Goal: Navigation & Orientation: Find specific page/section

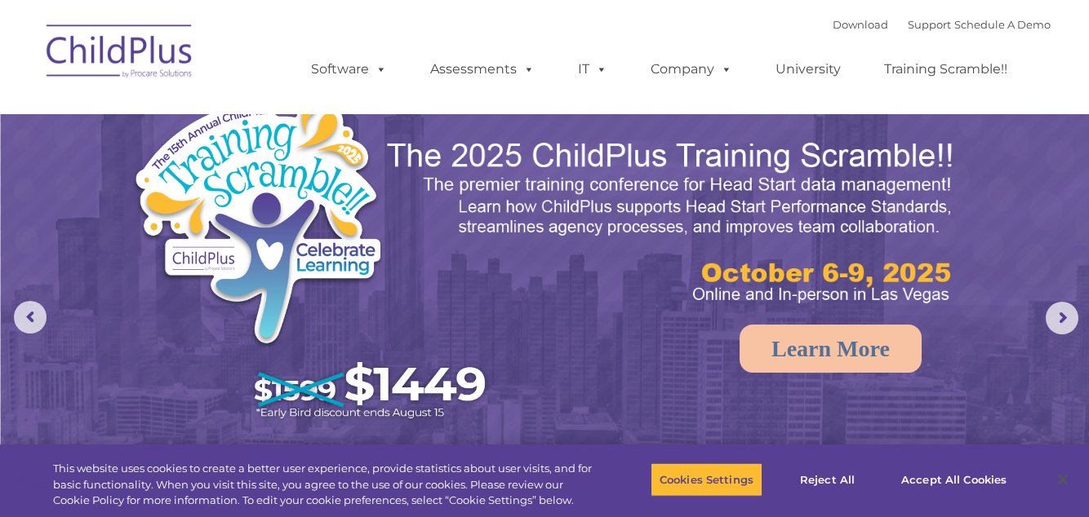
select select "MEDIUM"
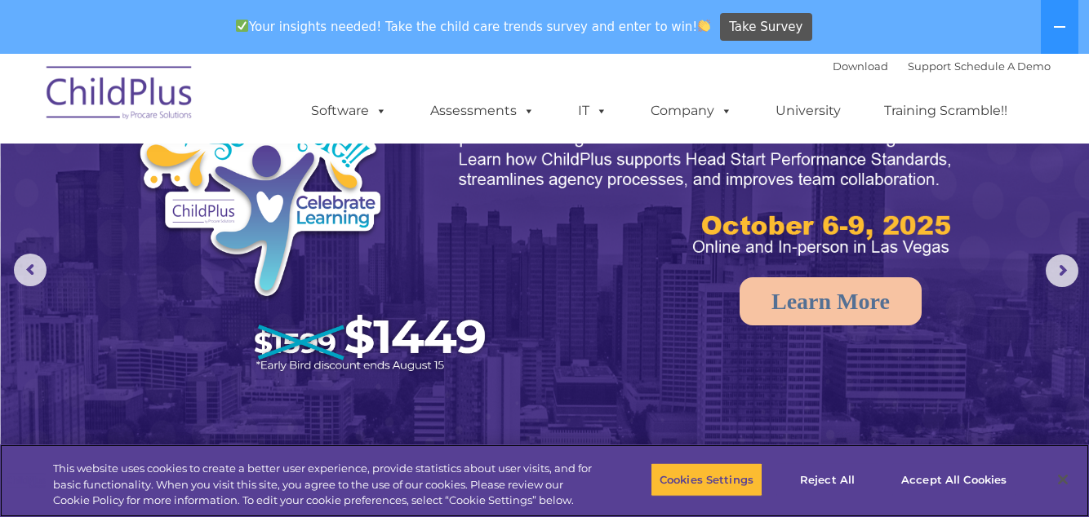
scroll to position [100, 0]
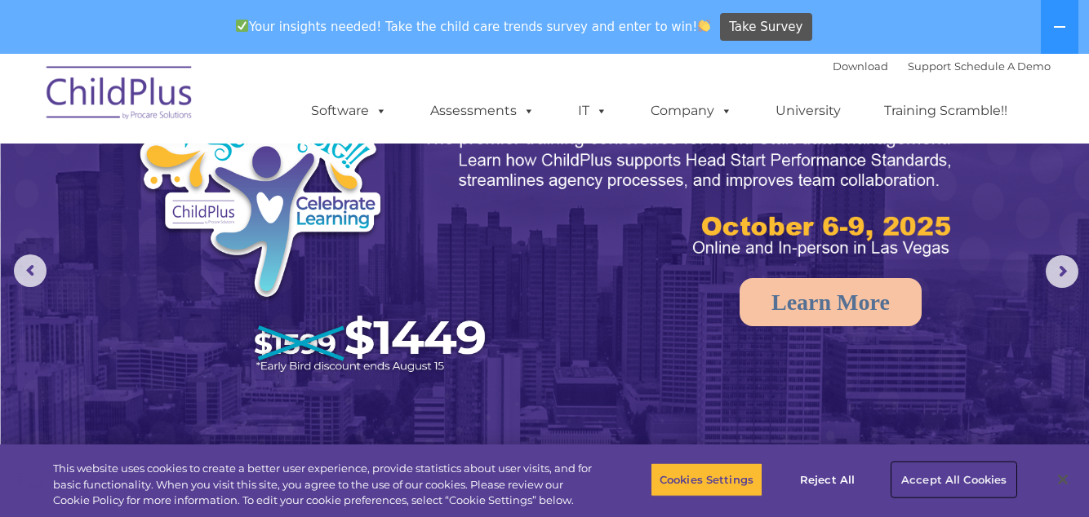
click at [979, 497] on button "Accept All Cookies" at bounding box center [953, 480] width 123 height 34
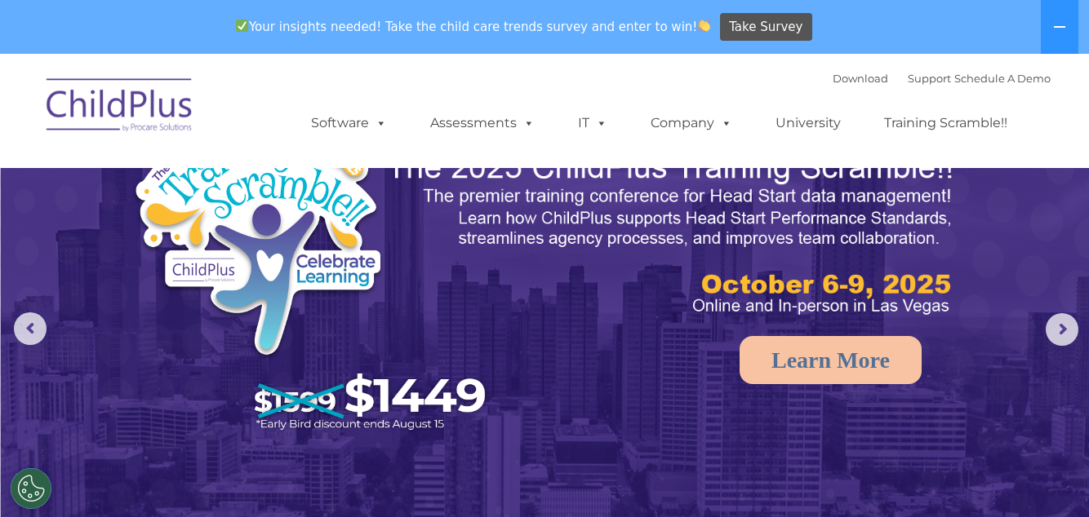
scroll to position [0, 0]
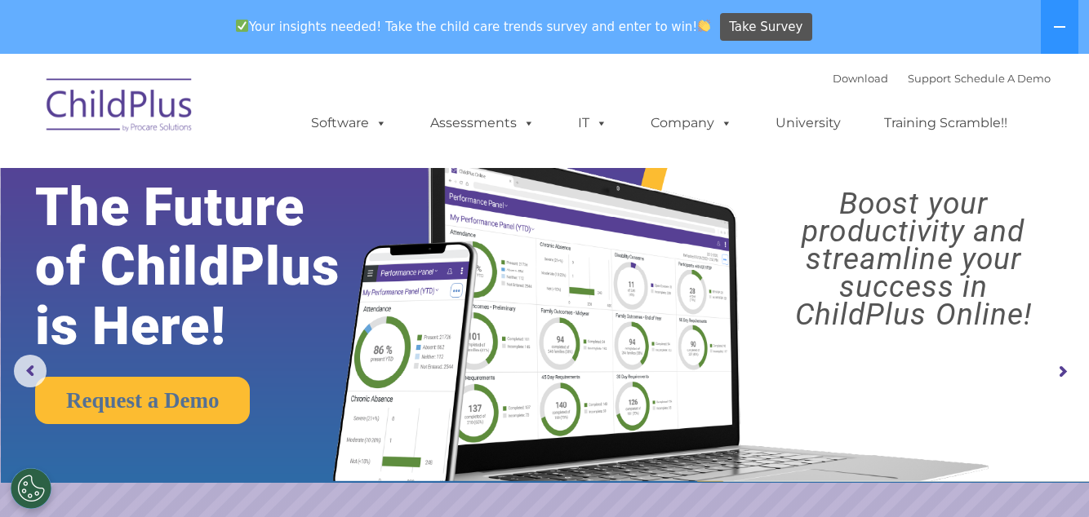
click at [1061, 24] on icon at bounding box center [1059, 26] width 13 height 13
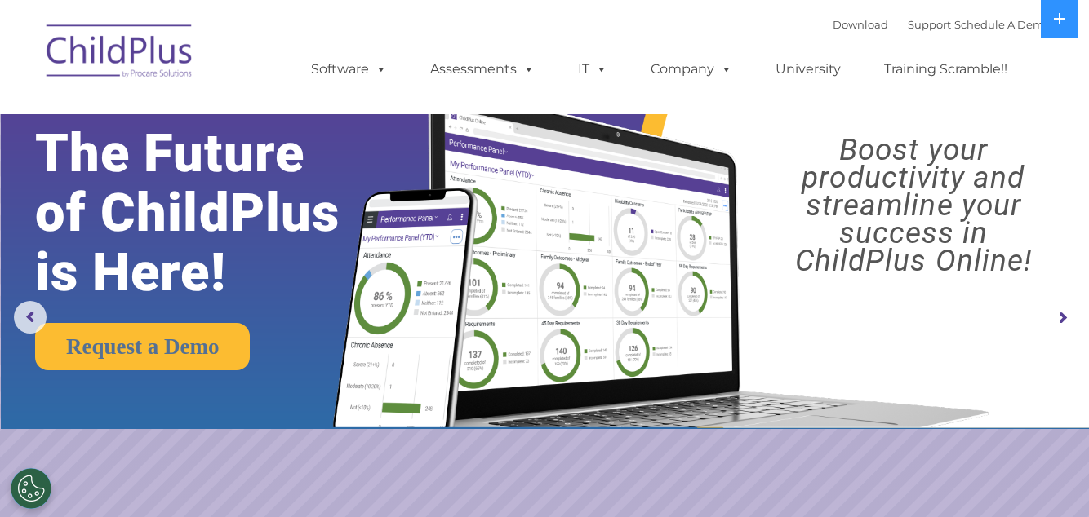
click at [351, 77] on link "Software" at bounding box center [349, 69] width 109 height 33
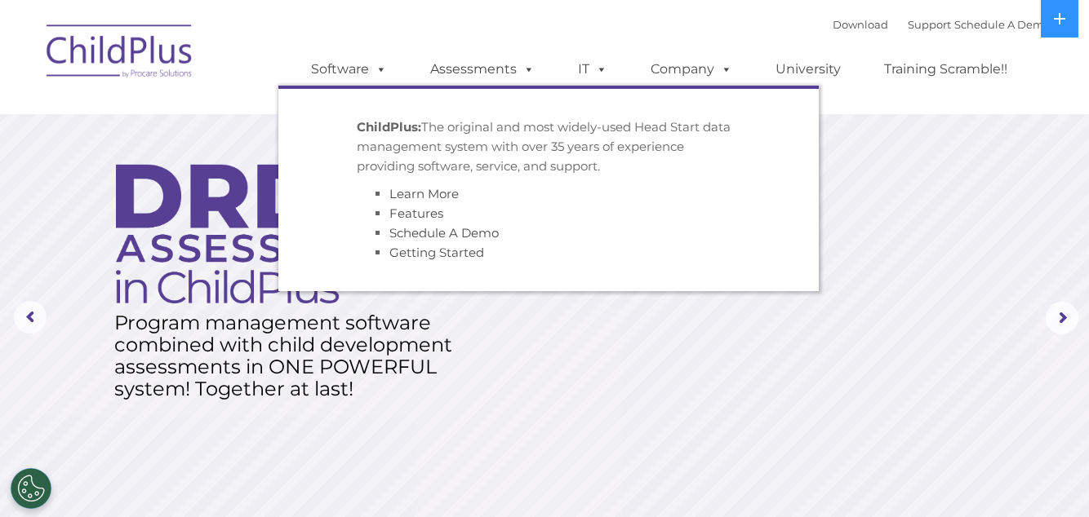
click at [584, 36] on div "Download Support | Schedule A Demo  MENU MENU Software ChildPlus: The original…" at bounding box center [664, 57] width 772 height 90
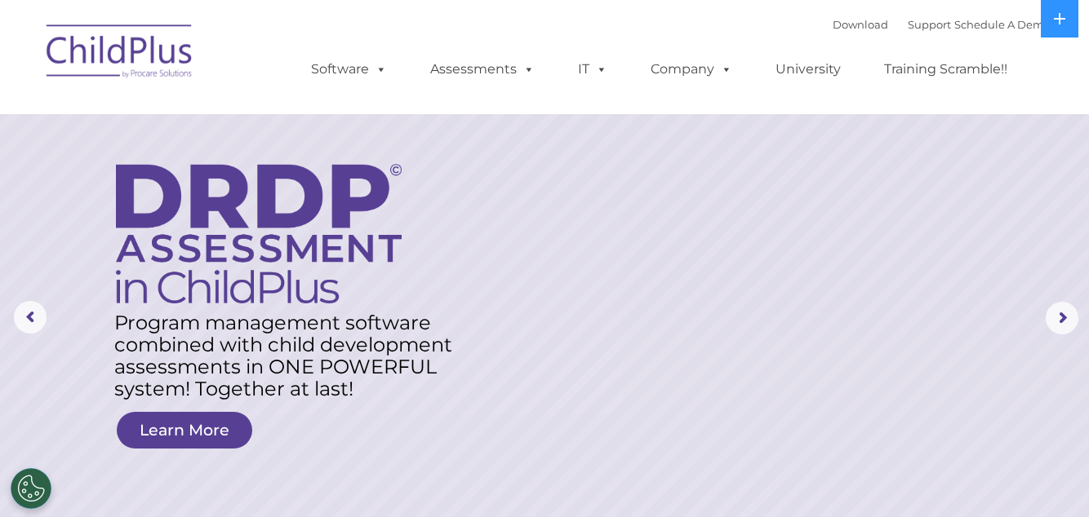
click at [323, 8] on nav "Download Support | Schedule A Demo  MENU MENU Software ChildPlus: The original…" at bounding box center [544, 57] width 1089 height 114
